Goal: Check status

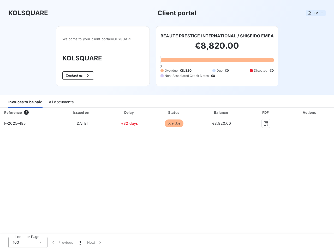
click at [316, 13] on span "FR" at bounding box center [316, 13] width 4 height 4
click at [78, 75] on button "Contact us" at bounding box center [78, 75] width 32 height 8
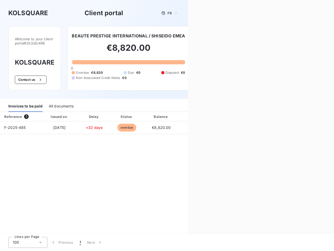
click at [218, 36] on div "Contact us Fill out the form below, and a member of our team will get back to y…" at bounding box center [261, 125] width 146 height 251
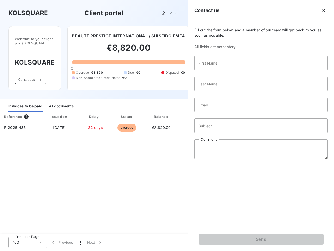
click at [25, 102] on div "Invoices to be paid" at bounding box center [25, 106] width 34 height 11
click at [61, 102] on div "All documents" at bounding box center [61, 106] width 25 height 11
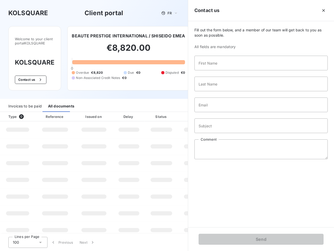
click at [27, 112] on th "Type 0" at bounding box center [17, 116] width 35 height 9
click at [81, 112] on th "Issued on" at bounding box center [94, 116] width 38 height 9
click at [130, 112] on th "Delay" at bounding box center [129, 116] width 32 height 9
click at [174, 112] on th "Status" at bounding box center [161, 116] width 33 height 9
click at [222, 112] on div "Fill out the form below, and a member of our team will get back to you as soon …" at bounding box center [261, 124] width 146 height 206
